Goal: Transaction & Acquisition: Purchase product/service

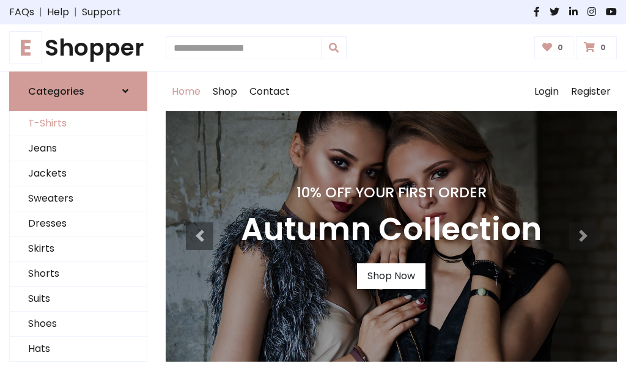
click at [78, 123] on link "T-Shirts" at bounding box center [78, 123] width 137 height 25
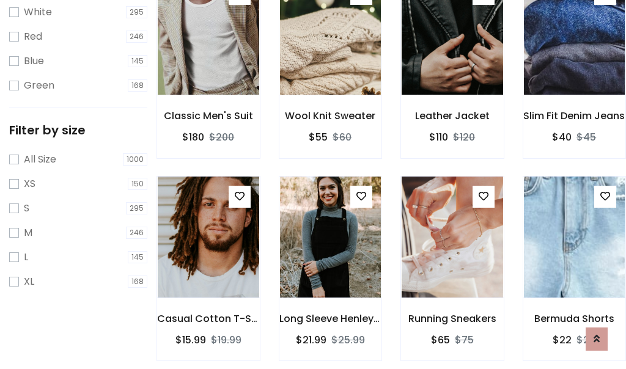
scroll to position [22, 0]
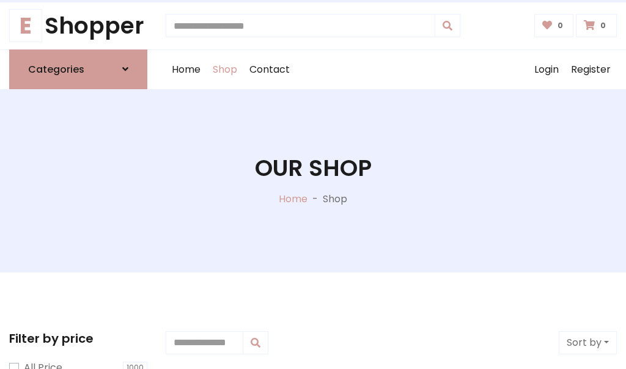
click at [313, 180] on h1 "Our Shop" at bounding box center [313, 169] width 117 height 28
click at [391, 69] on div "Home Shop Contact Log out Login Register" at bounding box center [391, 69] width 451 height 39
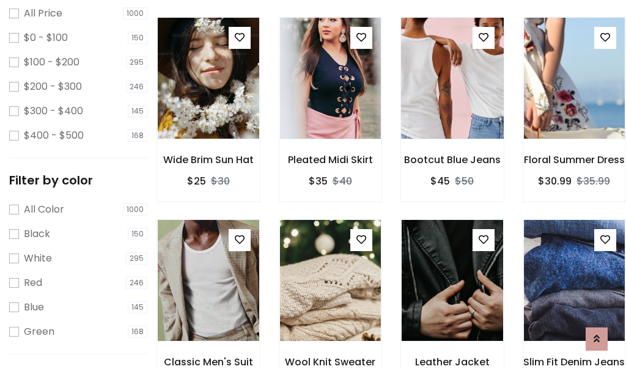
click at [452, 100] on img at bounding box center [452, 78] width 122 height 293
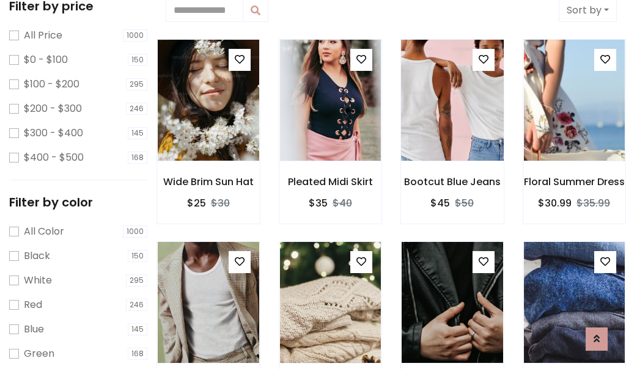
scroll to position [22, 0]
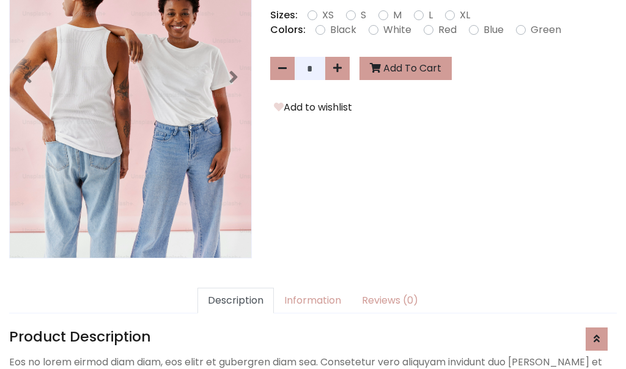
scroll to position [299, 0]
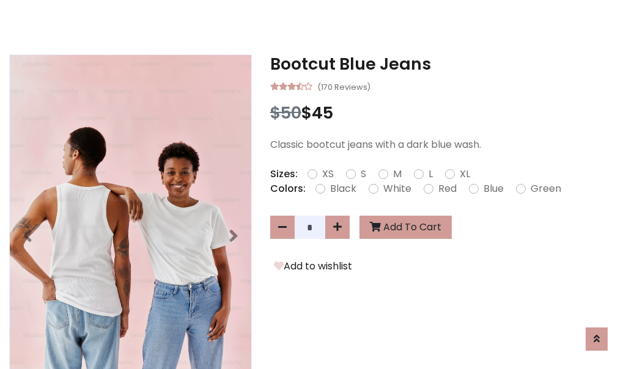
click at [443, 64] on h3 "Bootcut Blue Jeans" at bounding box center [443, 64] width 347 height 20
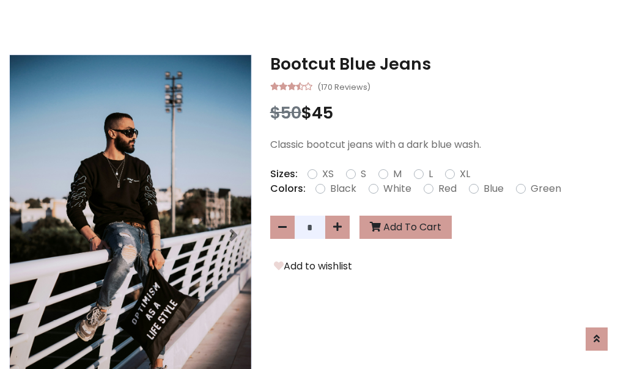
click at [443, 64] on h3 "Bootcut Blue Jeans" at bounding box center [443, 64] width 347 height 20
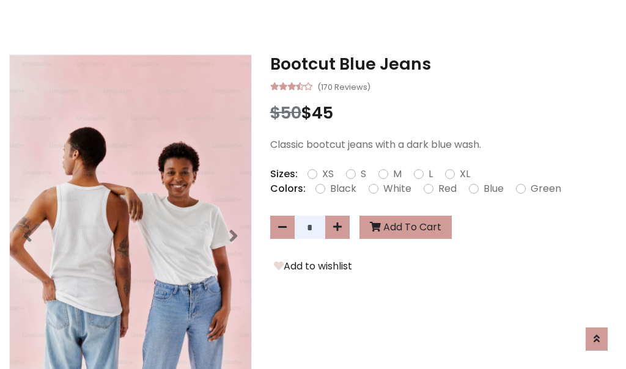
click at [443, 64] on h3 "Bootcut Blue Jeans" at bounding box center [443, 64] width 347 height 20
